Goal: Task Accomplishment & Management: Complete application form

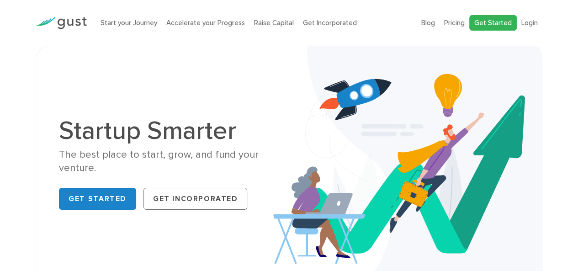
click at [500, 21] on link "Get Started" at bounding box center [493, 23] width 48 height 16
click at [525, 26] on link "Login" at bounding box center [529, 23] width 16 height 8
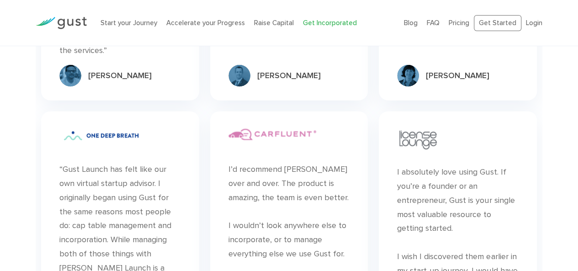
scroll to position [4472, 0]
